Goal: Task Accomplishment & Management: Manage account settings

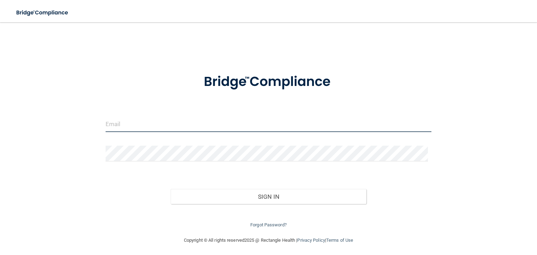
click at [176, 128] on input "email" at bounding box center [269, 124] width 326 height 16
type input "[EMAIL_ADDRESS][PERSON_NAME][DOMAIN_NAME]"
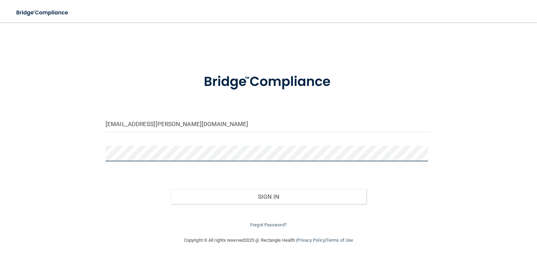
click at [171, 189] on button "Sign In" at bounding box center [268, 196] width 195 height 15
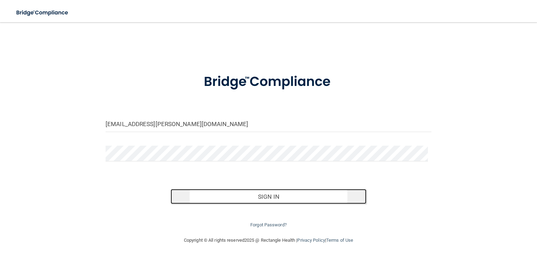
click at [252, 201] on button "Sign In" at bounding box center [268, 196] width 195 height 15
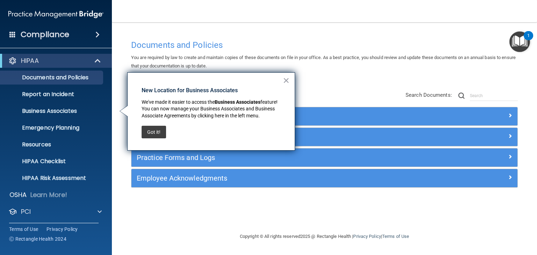
click at [340, 48] on h4 "Documents and Policies" at bounding box center [324, 45] width 387 height 9
click at [152, 129] on button "Got it!" at bounding box center [154, 132] width 24 height 13
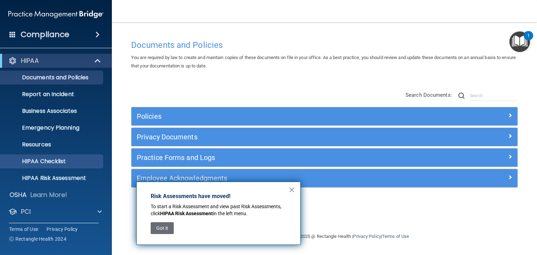
scroll to position [35, 0]
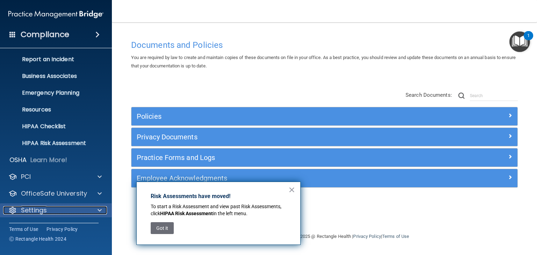
click at [98, 209] on span at bounding box center [100, 210] width 4 height 8
click at [295, 189] on button "×" at bounding box center [291, 189] width 7 height 11
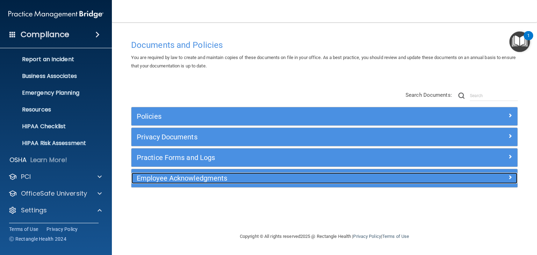
click at [293, 179] on h5 "Employee Acknowledgments" at bounding box center [276, 178] width 279 height 8
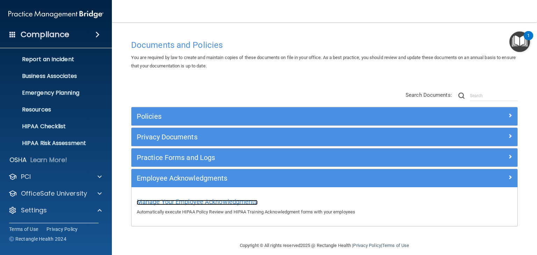
click at [206, 200] on span "Manage Your Employee Acknowledgments" at bounding box center [197, 201] width 121 height 7
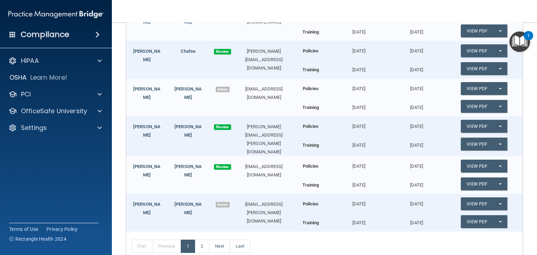
scroll to position [164, 0]
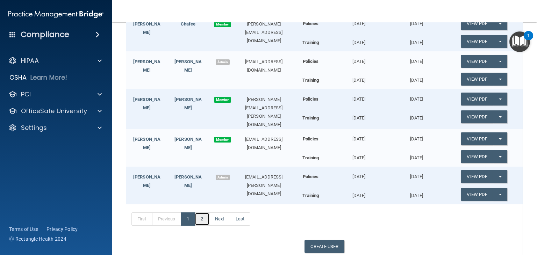
click at [201, 217] on link "2" at bounding box center [202, 218] width 14 height 13
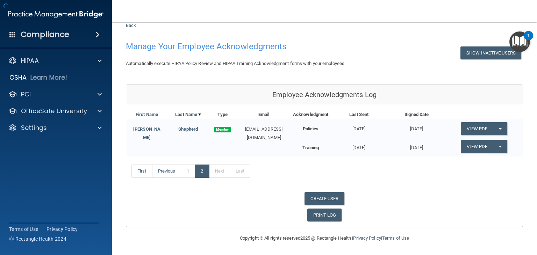
scroll to position [20, 0]
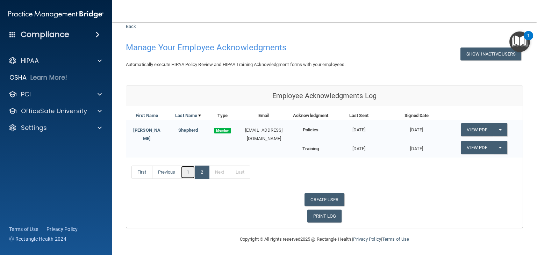
click at [187, 174] on link "1" at bounding box center [188, 172] width 14 height 13
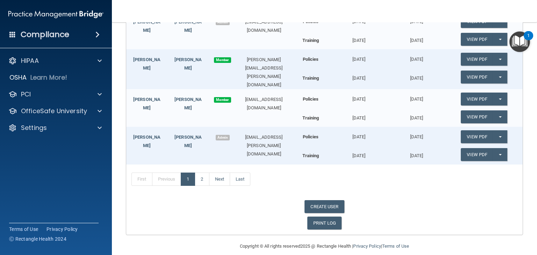
scroll to position [208, 0]
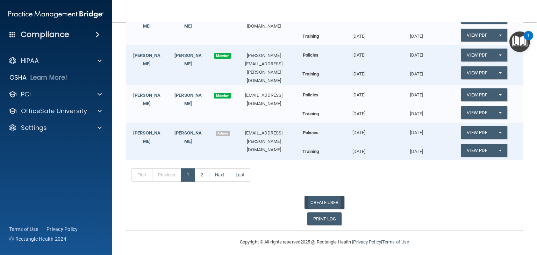
click at [317, 200] on link "CREATE USER" at bounding box center [323, 202] width 39 height 13
select select "practice_admin"
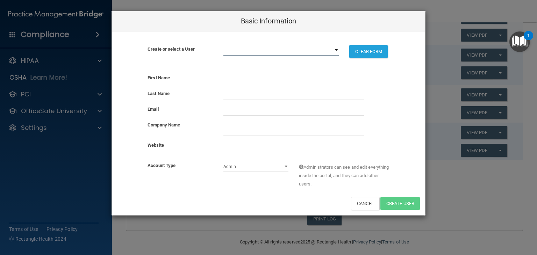
click at [304, 51] on select "alexthefab33@yahoo.com amanda.kanwischer@gmail.com ben.e.leeper@gmail.com rissa…" at bounding box center [281, 50] width 116 height 10
click at [243, 81] on input "text" at bounding box center [293, 79] width 141 height 10
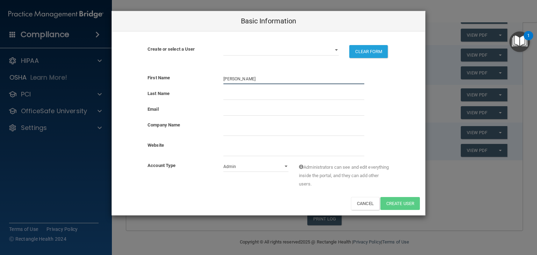
type input "[PERSON_NAME]"
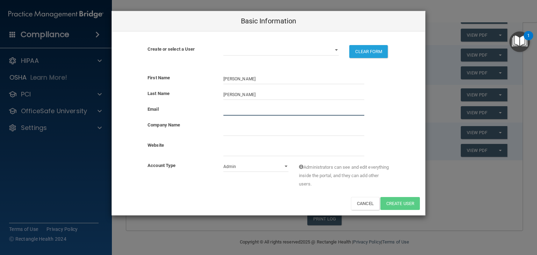
type input "b"
type input "Brittneeandethan@gmail.com"
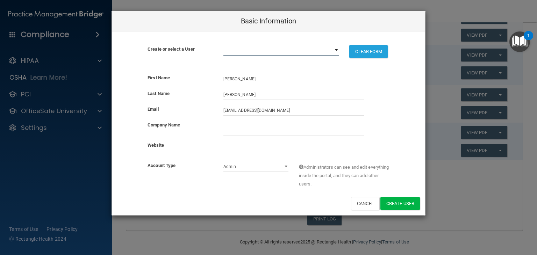
click at [288, 50] on select "alexthefab33@yahoo.com amanda.kanwischer@gmail.com ben.e.leeper@gmail.com rissa…" at bounding box center [281, 50] width 116 height 10
click at [237, 168] on select "Admin Member" at bounding box center [255, 166] width 65 height 10
select select "practice_member"
click at [223, 161] on select "Admin Member" at bounding box center [255, 166] width 65 height 10
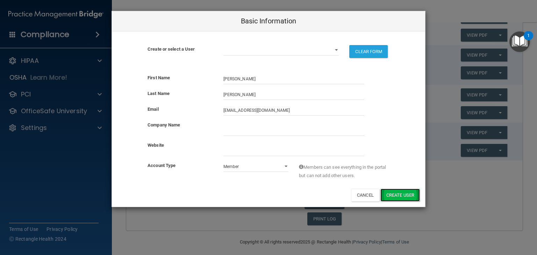
click at [400, 194] on button "Create User" at bounding box center [399, 195] width 39 height 13
click at [396, 31] on div "Create or select a User alexthefab33@yahoo.com amanda.kanwischer@gmail.com ben.…" at bounding box center [268, 49] width 313 height 37
click at [289, 50] on select "alexthefab33@yahoo.com amanda.kanwischer@gmail.com ben.e.leeper@gmail.com rissa…" at bounding box center [281, 50] width 116 height 10
click at [223, 45] on select "alexthefab33@yahoo.com amanda.kanwischer@gmail.com ben.e.leeper@gmail.com rissa…" at bounding box center [281, 50] width 116 height 10
click at [362, 192] on button "Cancel" at bounding box center [365, 195] width 28 height 13
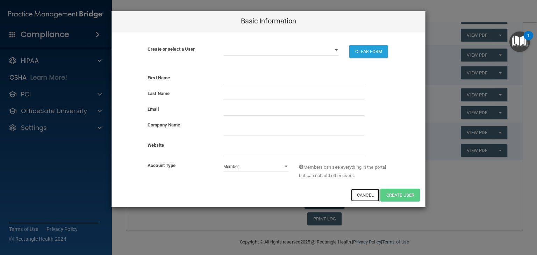
select select "practice_admin"
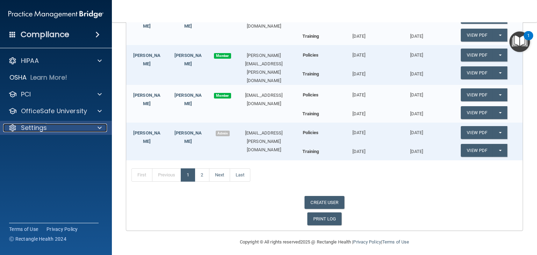
click at [79, 132] on div "Settings" at bounding box center [46, 128] width 87 height 8
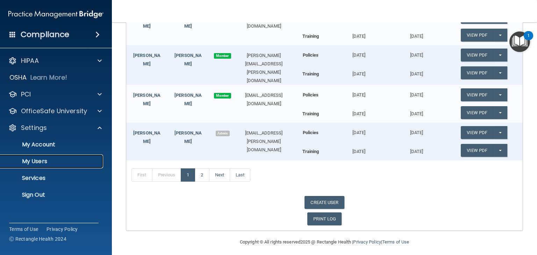
click at [41, 161] on p "My Users" at bounding box center [52, 161] width 95 height 7
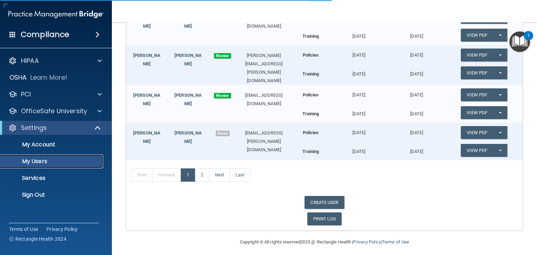
select select "20"
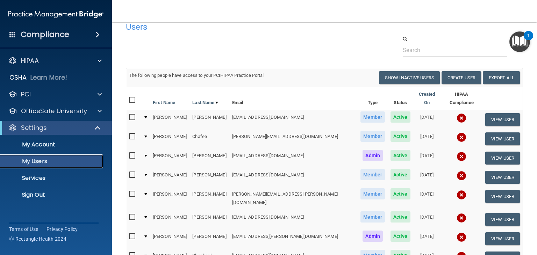
scroll to position [10, 0]
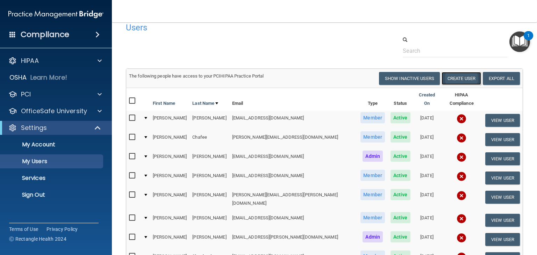
click at [453, 78] on button "Create User" at bounding box center [460, 78] width 39 height 13
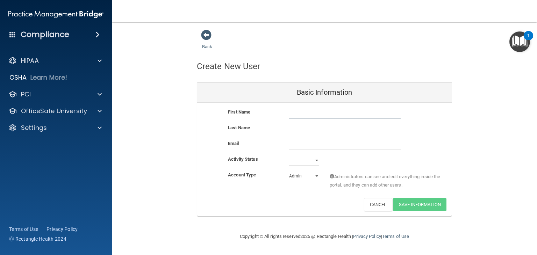
click at [307, 115] on input "text" at bounding box center [344, 113] width 111 height 10
type input "[PERSON_NAME]"
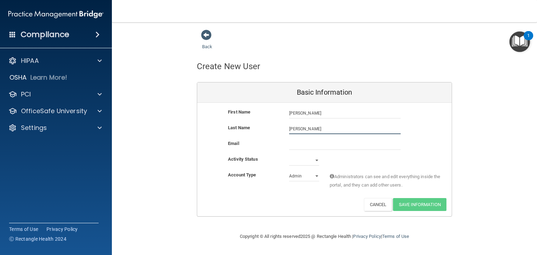
type input "[PERSON_NAME]"
type input "b"
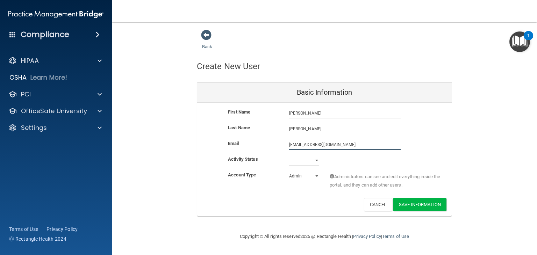
type input "Brittneeandethan@gmail.com"
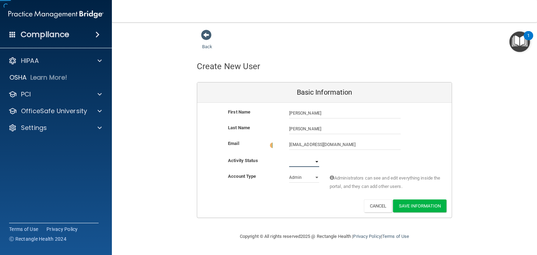
click at [306, 160] on select "Active Inactive" at bounding box center [304, 162] width 30 height 10
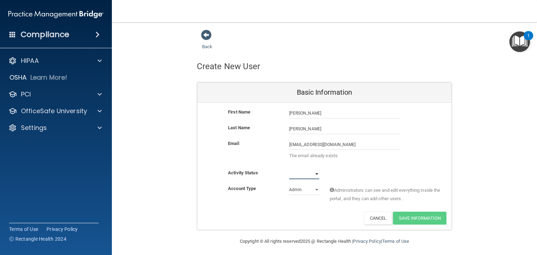
select select "active"
click at [289, 169] on select "Active Inactive" at bounding box center [304, 174] width 30 height 10
click at [295, 191] on select "Admin Member" at bounding box center [304, 190] width 30 height 10
select select "practice_member"
click at [289, 185] on select "Admin Member" at bounding box center [304, 190] width 30 height 10
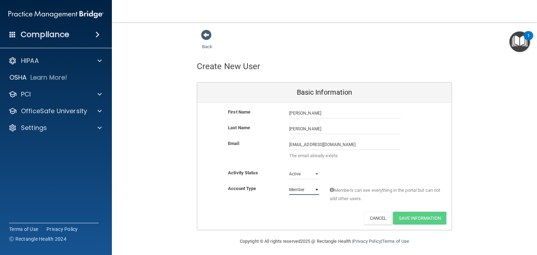
scroll to position [3, 0]
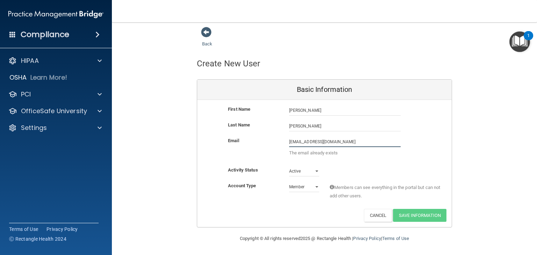
click at [348, 145] on input "Brittneeandethan@gmail.com" at bounding box center [344, 142] width 111 height 10
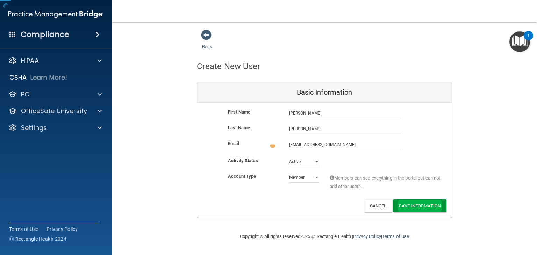
click at [414, 214] on div "First Name Brittnee Haack Brittnee Last Name Haack Email Brittneeandethan@gmail…" at bounding box center [324, 160] width 254 height 115
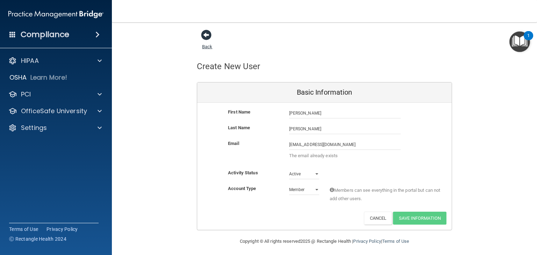
click at [203, 32] on span at bounding box center [206, 35] width 10 height 10
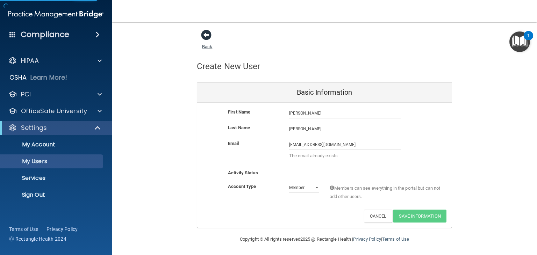
select select "20"
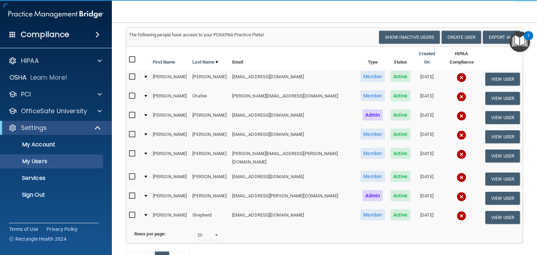
scroll to position [53, 0]
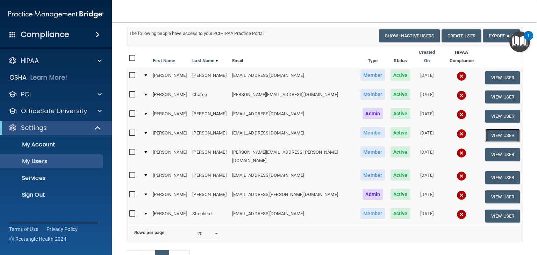
click at [494, 130] on button "View User" at bounding box center [502, 135] width 35 height 13
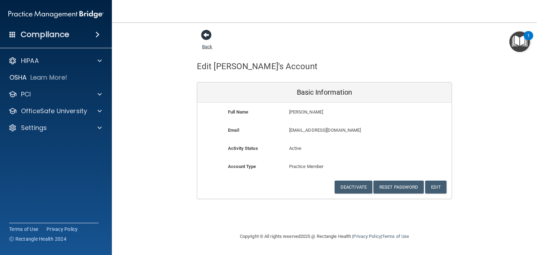
click at [204, 35] on span at bounding box center [206, 35] width 10 height 10
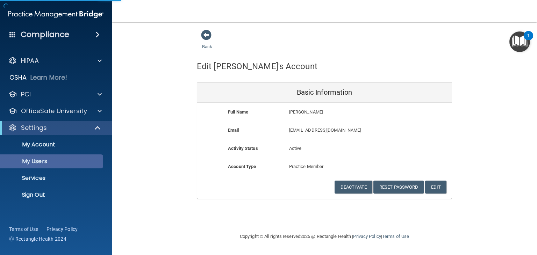
select select "20"
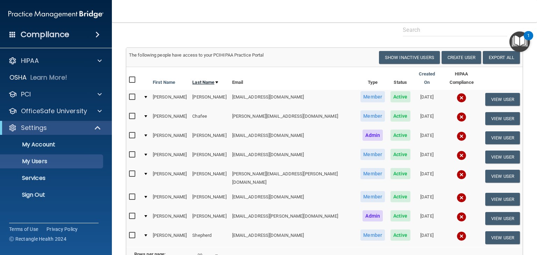
scroll to position [24, 0]
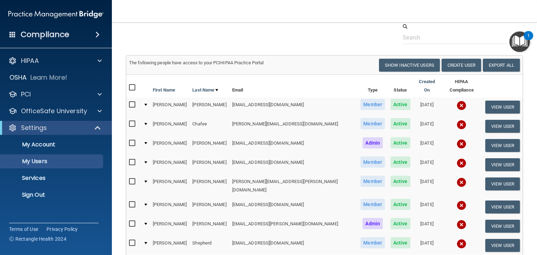
click at [147, 157] on td at bounding box center [144, 164] width 9 height 19
click at [147, 161] on div at bounding box center [145, 162] width 3 height 2
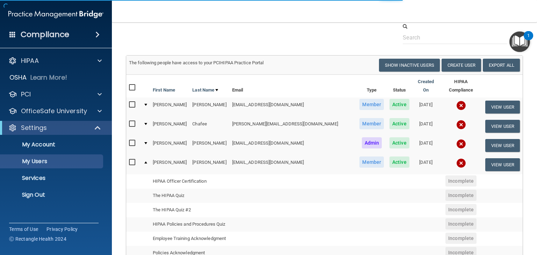
click at [136, 160] on input "checkbox" at bounding box center [133, 163] width 8 height 6
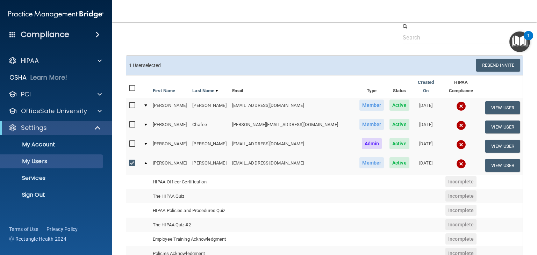
click at [133, 160] on input "checkbox" at bounding box center [133, 163] width 8 height 6
checkbox input "false"
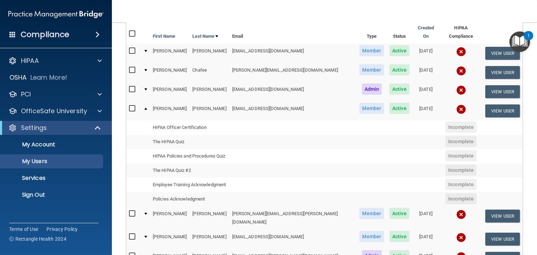
scroll to position [78, 0]
click at [147, 107] on div at bounding box center [145, 108] width 3 height 2
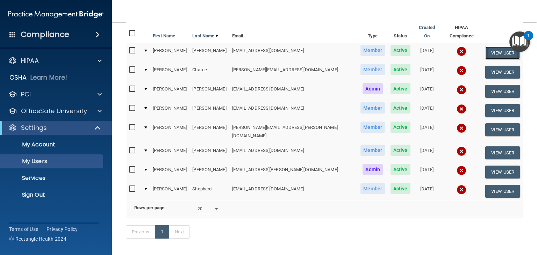
click at [485, 46] on button "View User" at bounding box center [502, 52] width 35 height 13
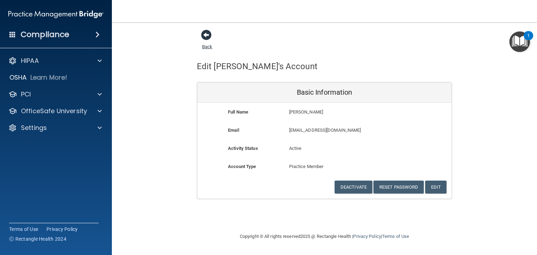
click at [205, 34] on span at bounding box center [206, 35] width 10 height 10
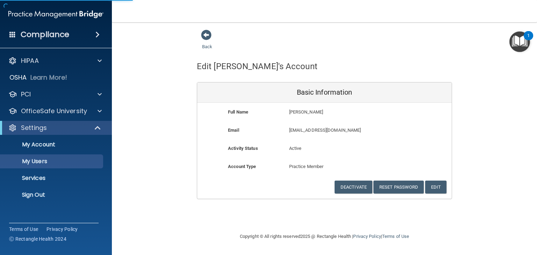
select select "20"
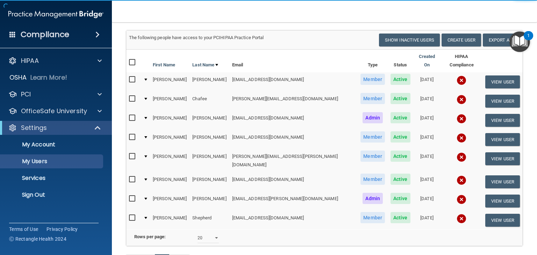
scroll to position [52, 0]
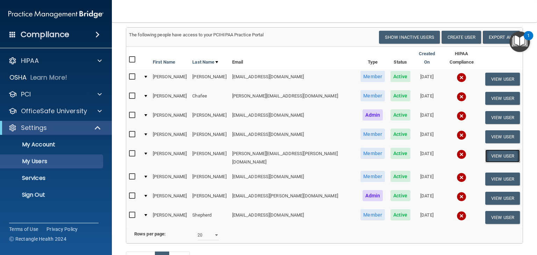
click at [497, 150] on button "View User" at bounding box center [502, 156] width 35 height 13
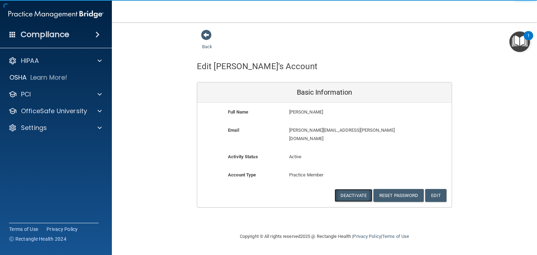
click at [350, 189] on button "Deactivate" at bounding box center [353, 195] width 38 height 13
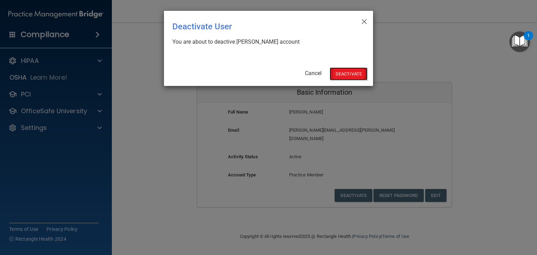
click at [344, 70] on button "Deactivate" at bounding box center [349, 73] width 38 height 13
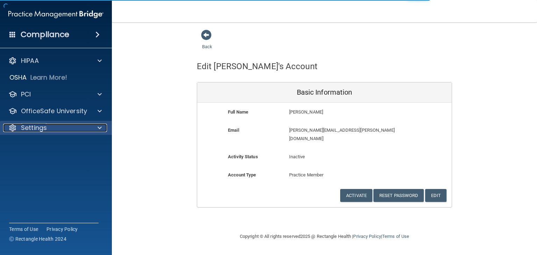
click at [85, 126] on div "Settings" at bounding box center [46, 128] width 87 height 8
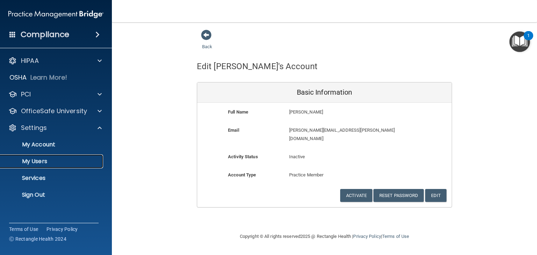
click at [48, 160] on p "My Users" at bounding box center [52, 161] width 95 height 7
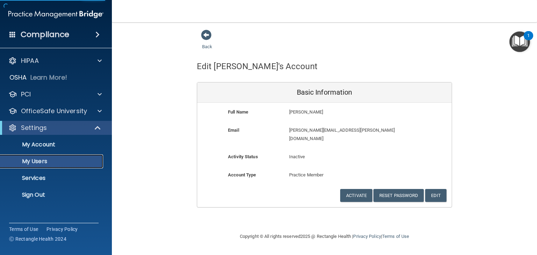
select select "20"
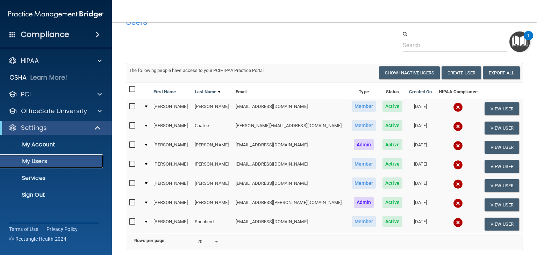
scroll to position [9, 0]
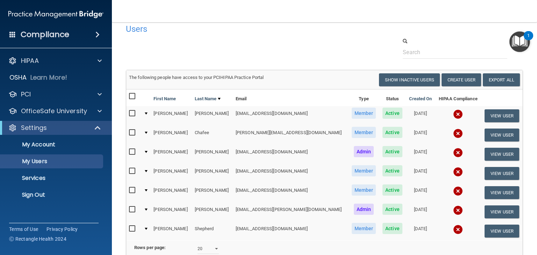
click at [133, 171] on input "checkbox" at bounding box center [133, 171] width 8 height 6
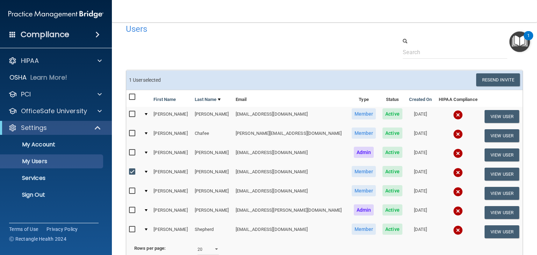
click at [133, 170] on input "checkbox" at bounding box center [133, 172] width 8 height 6
checkbox input "false"
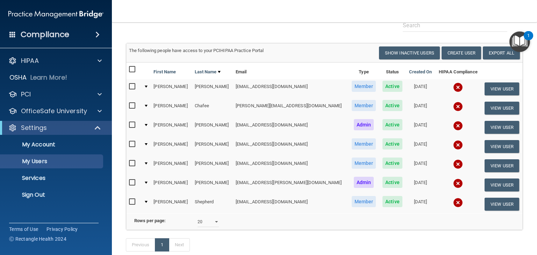
scroll to position [36, 0]
click at [148, 141] on td at bounding box center [146, 146] width 10 height 19
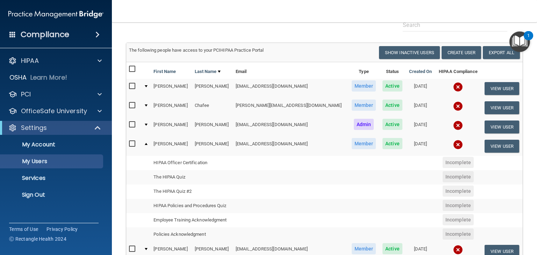
click at [146, 145] on td at bounding box center [146, 146] width 10 height 19
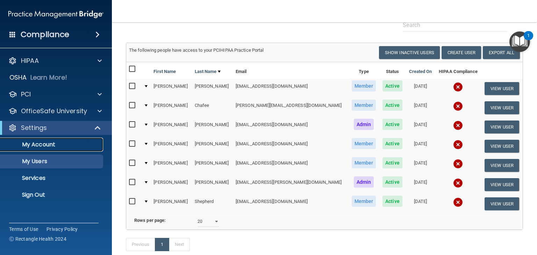
click at [47, 147] on p "My Account" at bounding box center [52, 144] width 95 height 7
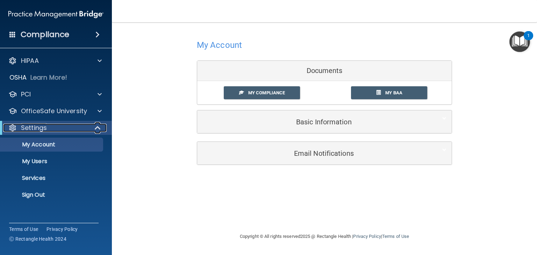
click at [91, 128] on div at bounding box center [97, 128] width 17 height 8
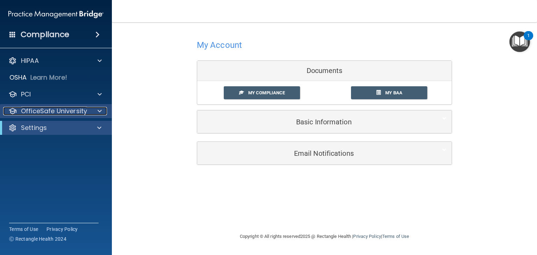
click at [99, 113] on span at bounding box center [100, 111] width 4 height 8
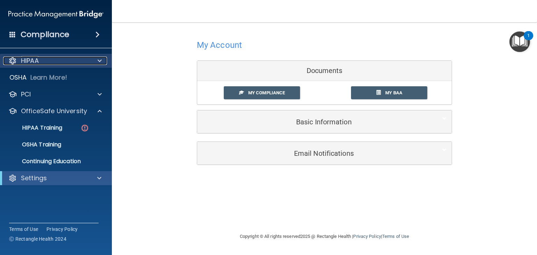
click at [99, 61] on span at bounding box center [100, 61] width 4 height 8
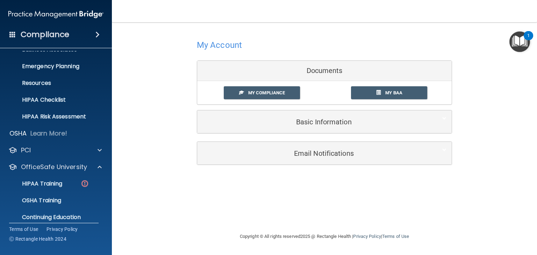
scroll to position [63, 0]
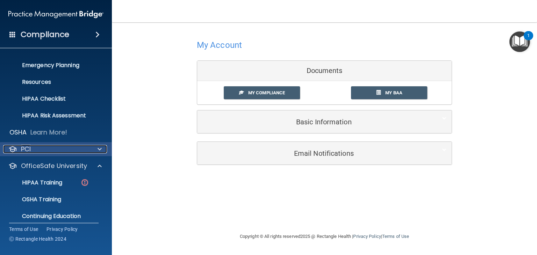
click at [91, 146] on div at bounding box center [98, 149] width 17 height 8
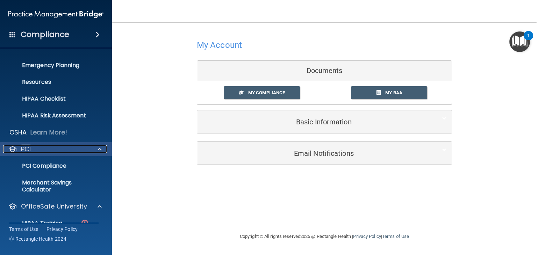
click at [91, 146] on div at bounding box center [98, 149] width 17 height 8
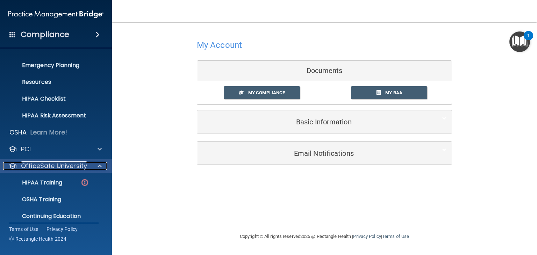
click at [100, 164] on span at bounding box center [100, 166] width 4 height 8
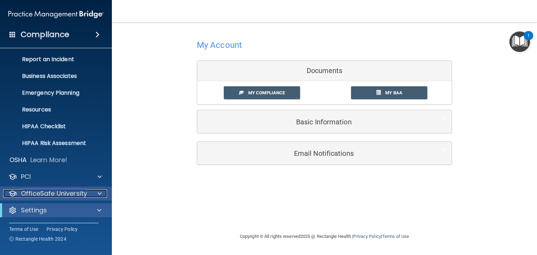
scroll to position [35, 0]
click at [99, 188] on div "OfficeSafe University" at bounding box center [56, 194] width 112 height 14
click at [101, 195] on span at bounding box center [100, 193] width 4 height 8
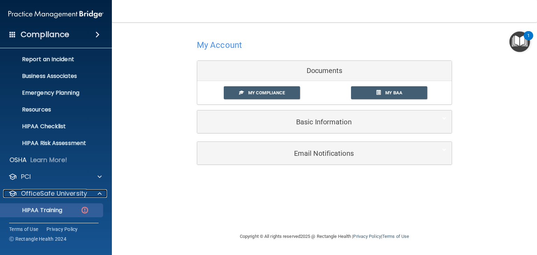
scroll to position [85, 0]
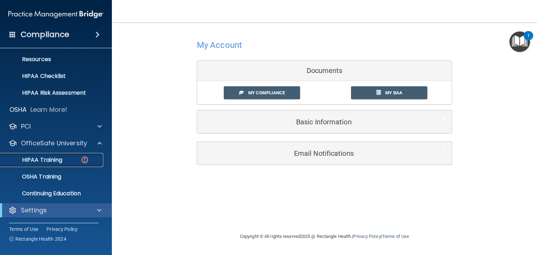
click at [53, 160] on p "HIPAA Training" at bounding box center [34, 160] width 58 height 7
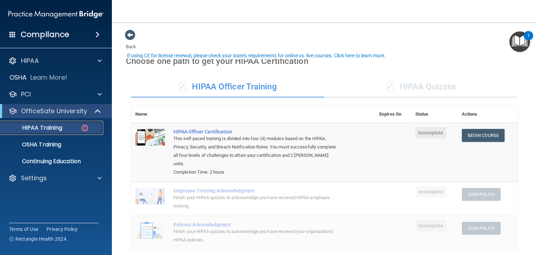
scroll to position [26, 0]
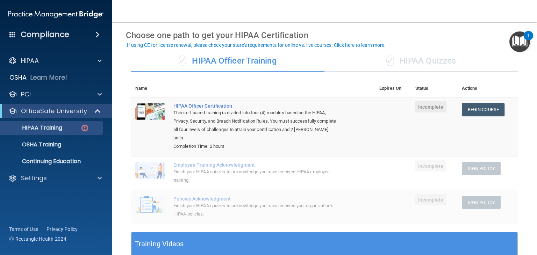
click at [389, 70] on div "✓ HIPAA Quizzes" at bounding box center [420, 61] width 193 height 21
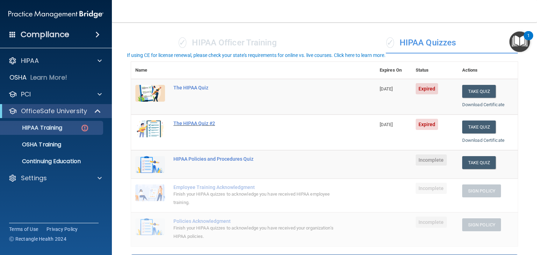
scroll to position [0, 0]
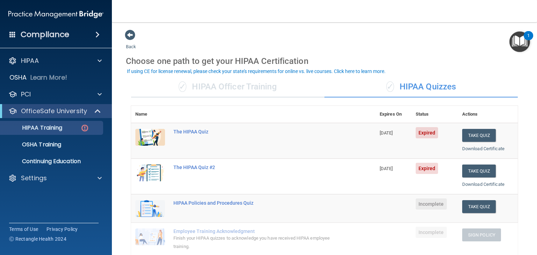
click at [523, 41] on img "Open Resource Center, 1 new notification" at bounding box center [519, 41] width 21 height 21
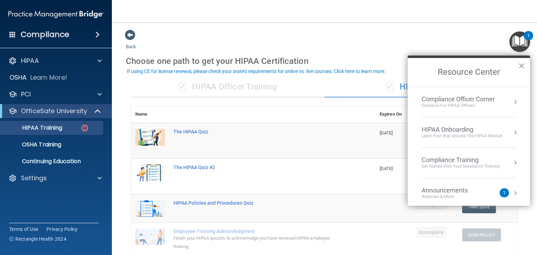
click at [519, 64] on button "×" at bounding box center [521, 65] width 7 height 11
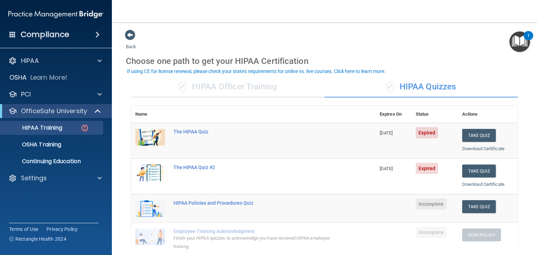
click at [519, 49] on img "Open Resource Center, 1 new notification" at bounding box center [519, 41] width 21 height 21
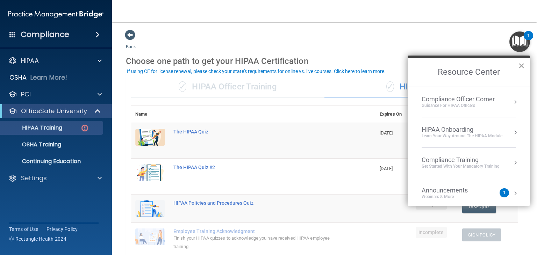
click at [521, 66] on button "×" at bounding box center [521, 65] width 7 height 11
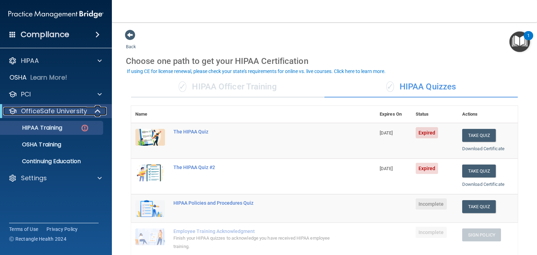
click at [97, 114] on span at bounding box center [98, 111] width 6 height 8
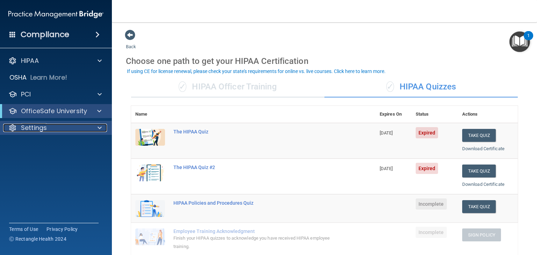
click at [82, 130] on div "Settings" at bounding box center [46, 128] width 87 height 8
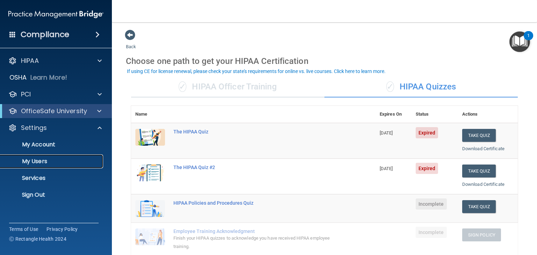
click at [57, 161] on p "My Users" at bounding box center [52, 161] width 95 height 7
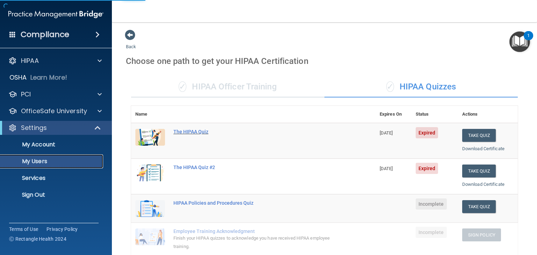
select select "20"
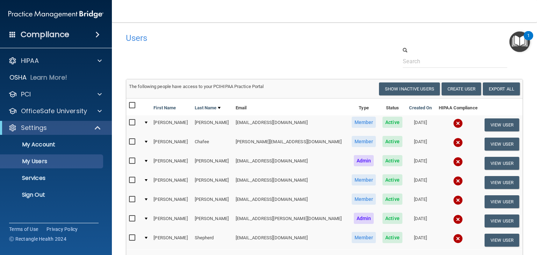
click at [132, 179] on input "checkbox" at bounding box center [133, 181] width 8 height 6
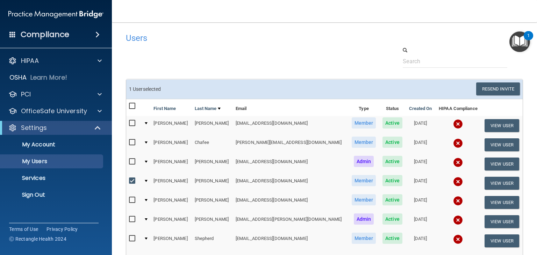
click at [132, 180] on input "checkbox" at bounding box center [133, 181] width 8 height 6
checkbox input "false"
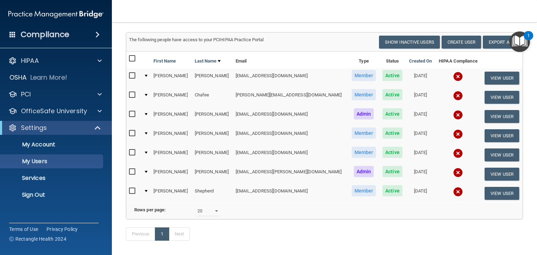
scroll to position [48, 0]
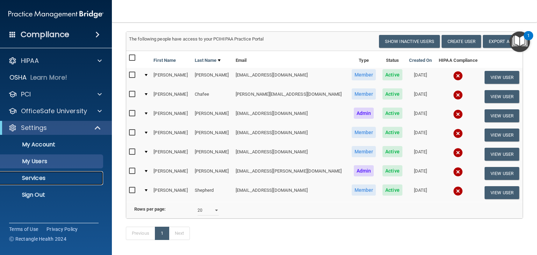
click at [59, 182] on link "Services" at bounding box center [48, 178] width 110 height 14
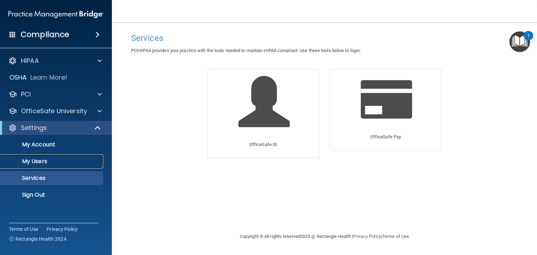
click at [41, 163] on p "My Users" at bounding box center [52, 161] width 95 height 7
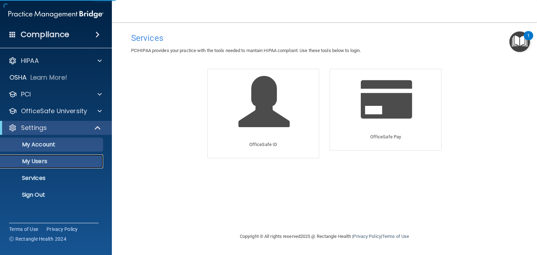
select select "20"
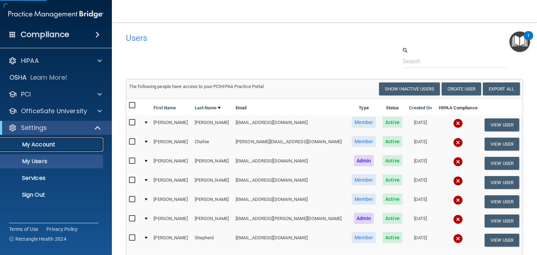
click at [48, 143] on p "My Account" at bounding box center [52, 144] width 95 height 7
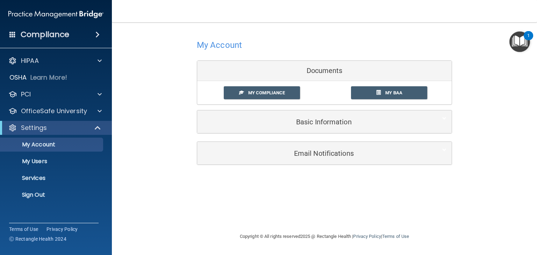
click at [80, 35] on div "Compliance" at bounding box center [56, 34] width 112 height 15
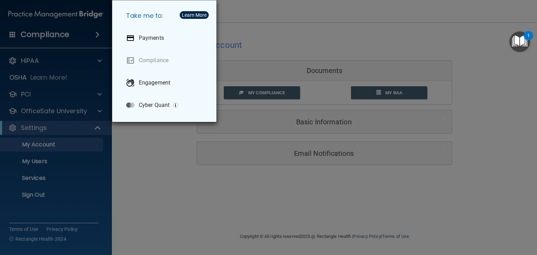
click at [136, 152] on div "Take me to: Payments Compliance Engagement Cyber Quant" at bounding box center [268, 127] width 537 height 255
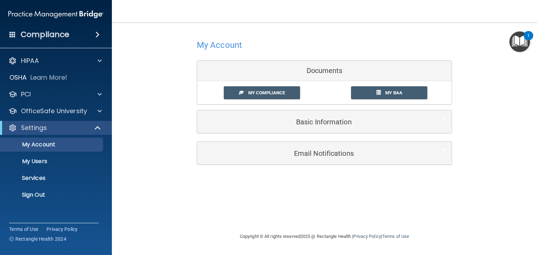
click at [52, 66] on div "HIPAA" at bounding box center [56, 61] width 112 height 14
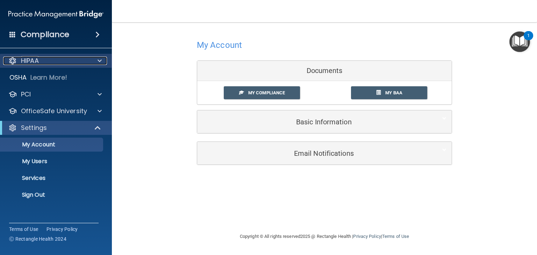
click at [95, 59] on div at bounding box center [98, 61] width 17 height 8
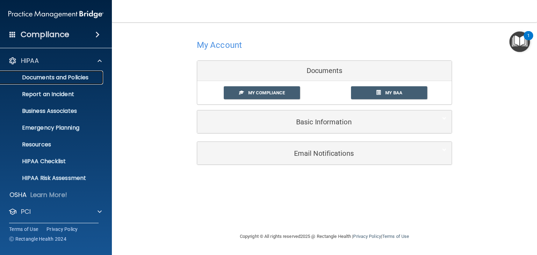
click at [59, 79] on p "Documents and Policies" at bounding box center [52, 77] width 95 height 7
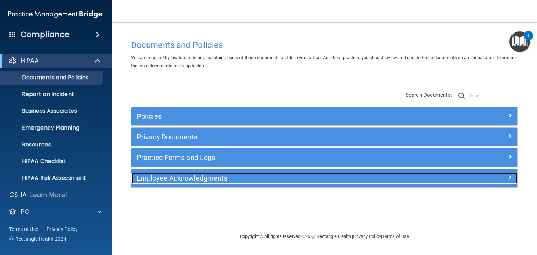
click at [230, 177] on h5 "Employee Acknowledgments" at bounding box center [276, 178] width 279 height 8
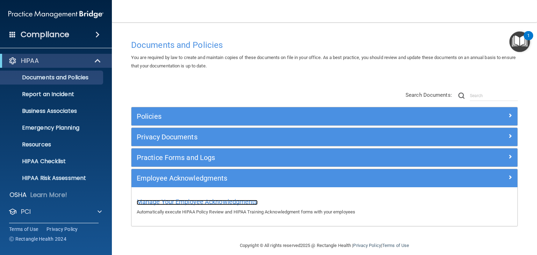
click at [195, 202] on span "Manage Your Employee Acknowledgments" at bounding box center [197, 201] width 121 height 7
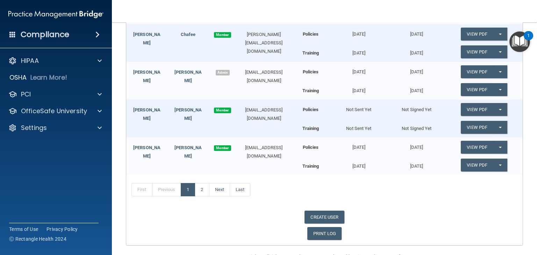
scroll to position [152, 0]
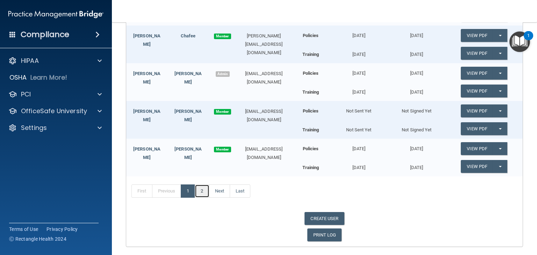
click at [202, 187] on link "2" at bounding box center [202, 191] width 14 height 13
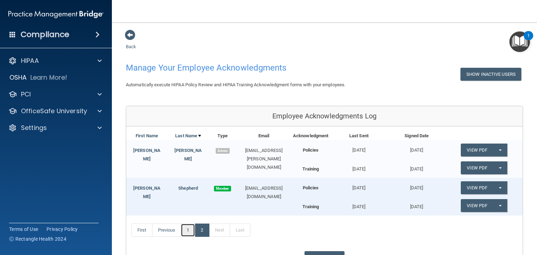
click at [190, 228] on link "1" at bounding box center [188, 230] width 14 height 13
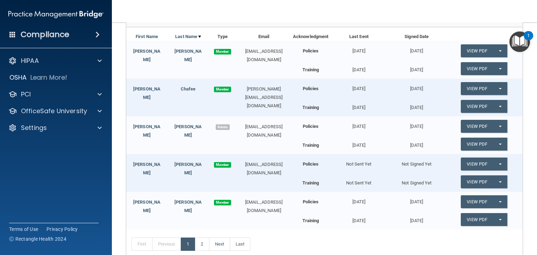
scroll to position [96, 0]
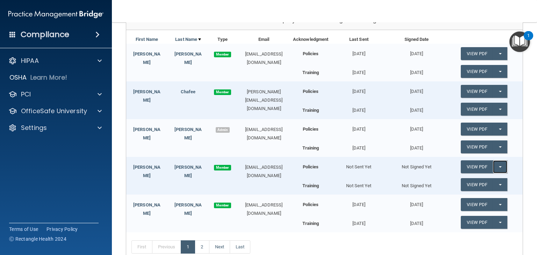
click at [495, 167] on button "Split button!" at bounding box center [500, 166] width 14 height 13
click at [488, 179] on link "Send Acknowledgment" at bounding box center [491, 181] width 60 height 10
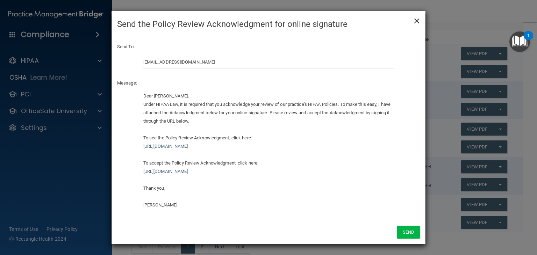
click at [417, 20] on span "×" at bounding box center [416, 20] width 6 height 14
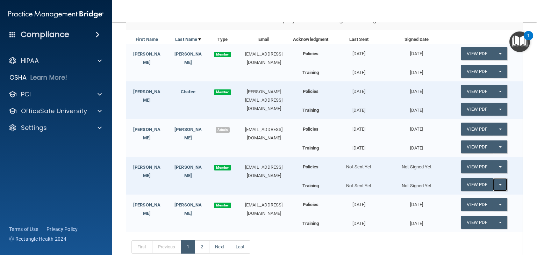
click at [496, 186] on button "Split button!" at bounding box center [500, 184] width 14 height 13
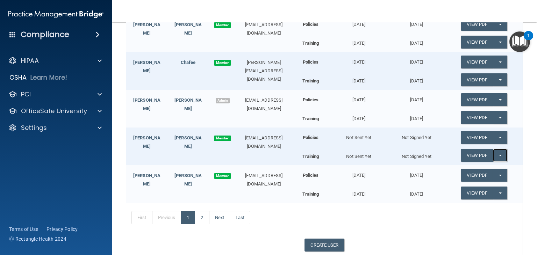
scroll to position [131, 0]
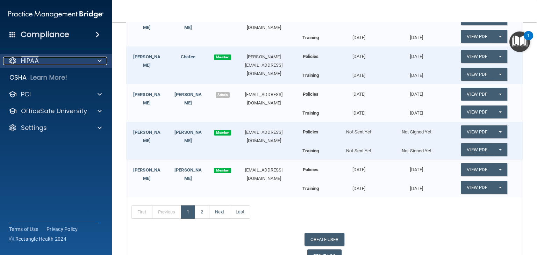
click at [68, 61] on div "HIPAA" at bounding box center [46, 61] width 87 height 8
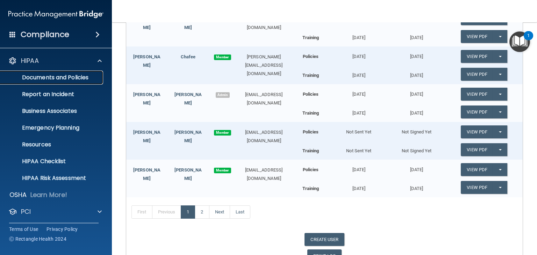
click at [63, 81] on p "Documents and Policies" at bounding box center [52, 77] width 95 height 7
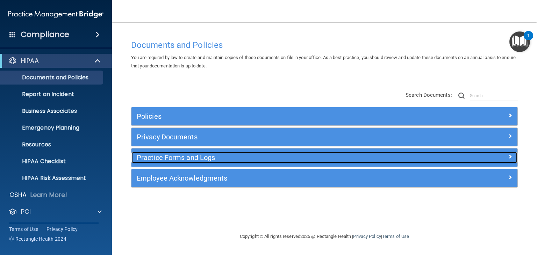
click at [200, 159] on h5 "Practice Forms and Logs" at bounding box center [276, 158] width 279 height 8
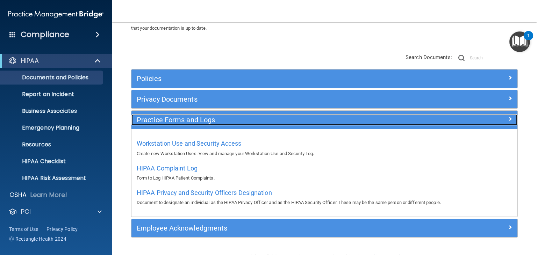
scroll to position [56, 0]
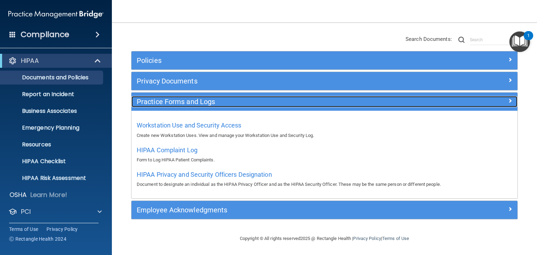
click at [230, 100] on h5 "Practice Forms and Logs" at bounding box center [276, 102] width 279 height 8
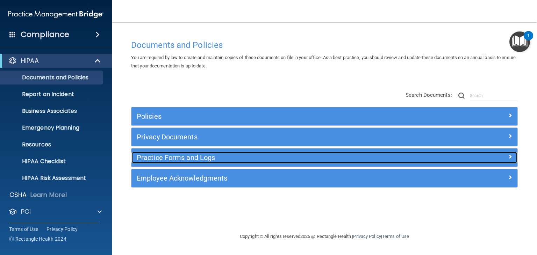
scroll to position [0, 0]
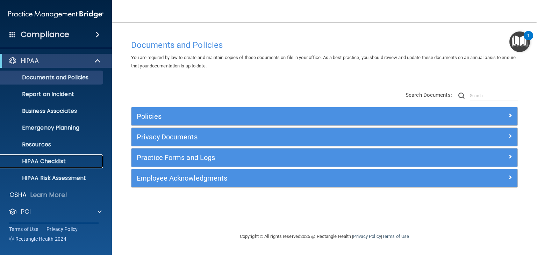
click at [60, 163] on p "HIPAA Checklist" at bounding box center [52, 161] width 95 height 7
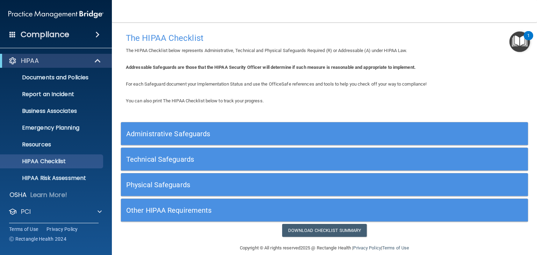
click at [173, 160] on h5 "Technical Safeguards" at bounding box center [273, 160] width 295 height 8
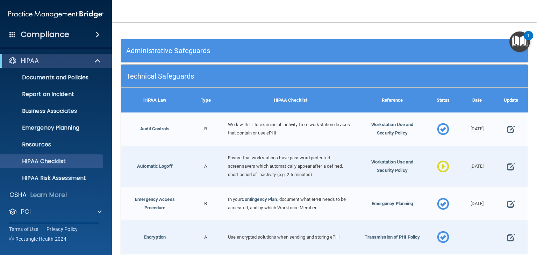
scroll to position [84, 0]
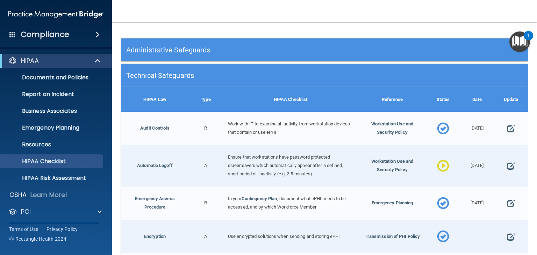
click at [162, 72] on h5 "Technical Safeguards" at bounding box center [273, 76] width 295 height 8
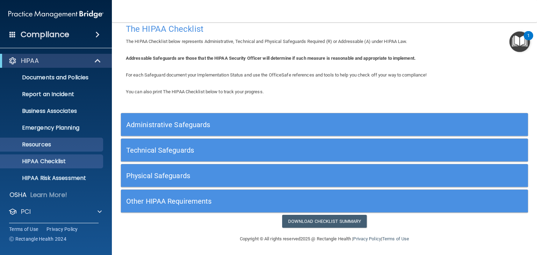
scroll to position [35, 0]
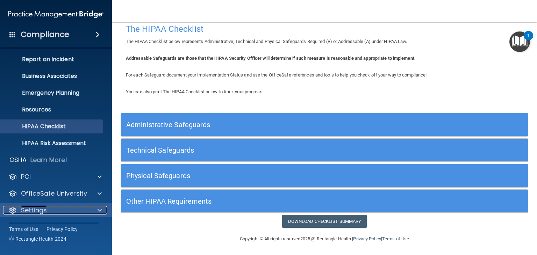
click at [97, 210] on div at bounding box center [98, 210] width 17 height 8
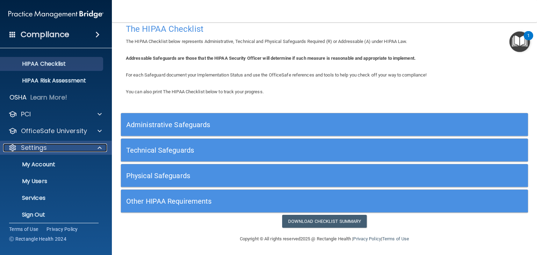
scroll to position [99, 0]
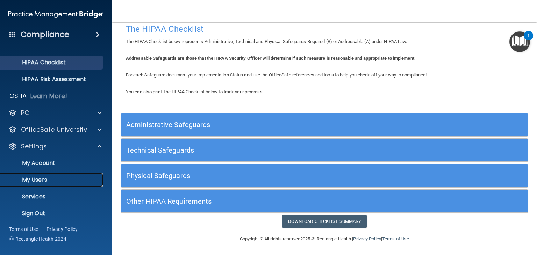
click at [48, 180] on p "My Users" at bounding box center [52, 179] width 95 height 7
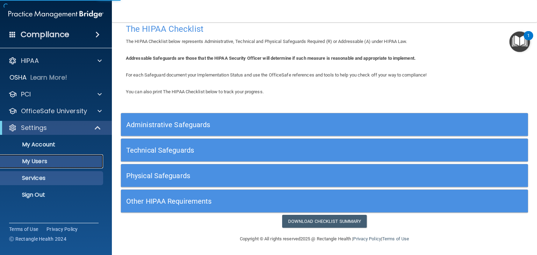
select select "20"
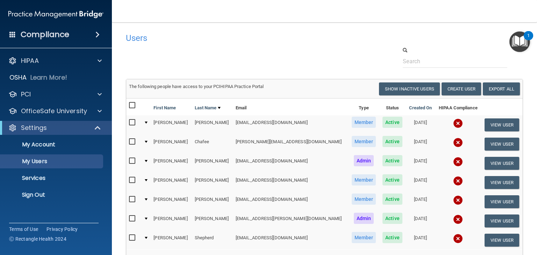
click at [148, 143] on td at bounding box center [146, 144] width 10 height 19
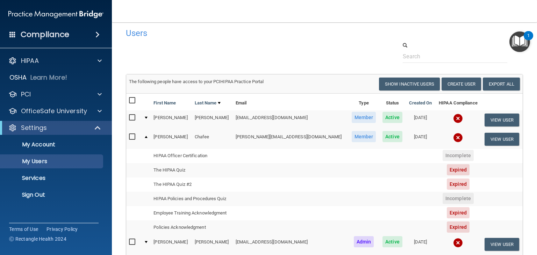
scroll to position [4, 0]
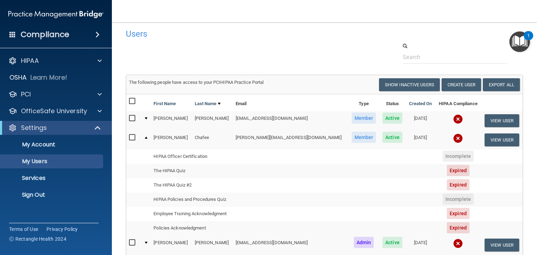
click at [146, 137] on td at bounding box center [146, 139] width 10 height 19
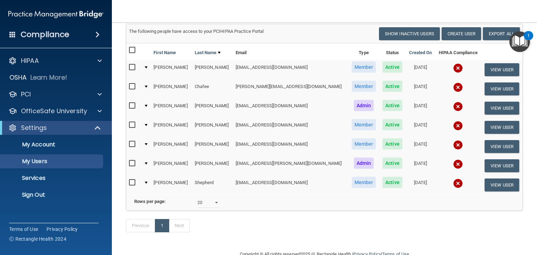
scroll to position [56, 0]
click at [150, 179] on td at bounding box center [146, 184] width 10 height 19
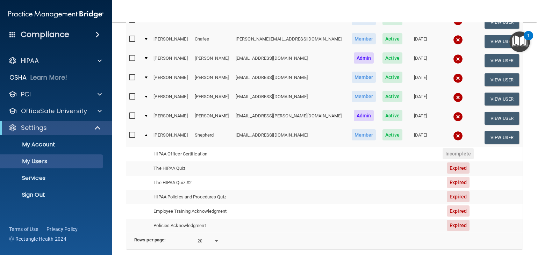
scroll to position [105, 0]
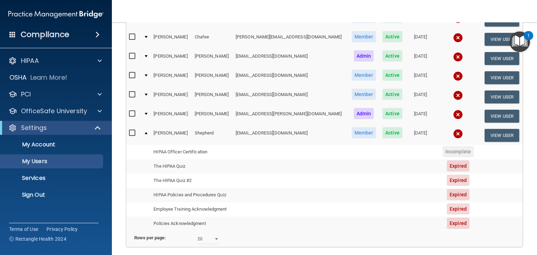
click at [146, 132] on div at bounding box center [146, 133] width 3 height 2
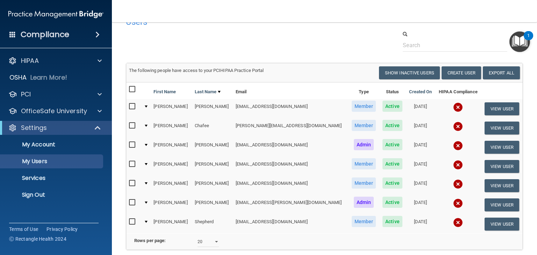
scroll to position [16, 0]
